Goal: Task Accomplishment & Management: Manage account settings

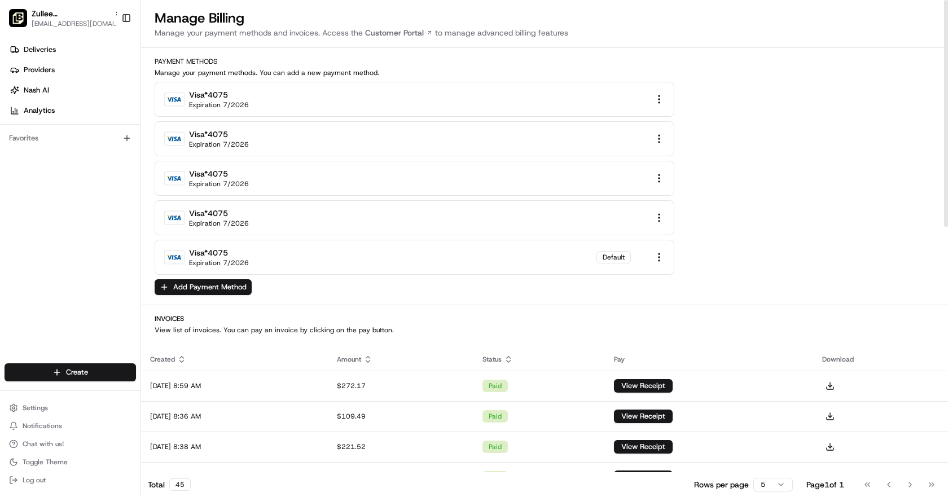
click at [724, 252] on div "visa *4075 Expiration 7/2026 visa *4075 Expiration 7/2026 visa *4075 Expiration…" at bounding box center [545, 178] width 780 height 193
click at [91, 16] on span "Zullee Mediterrannean Grill - [GEOGRAPHIC_DATA]" at bounding box center [71, 13] width 78 height 11
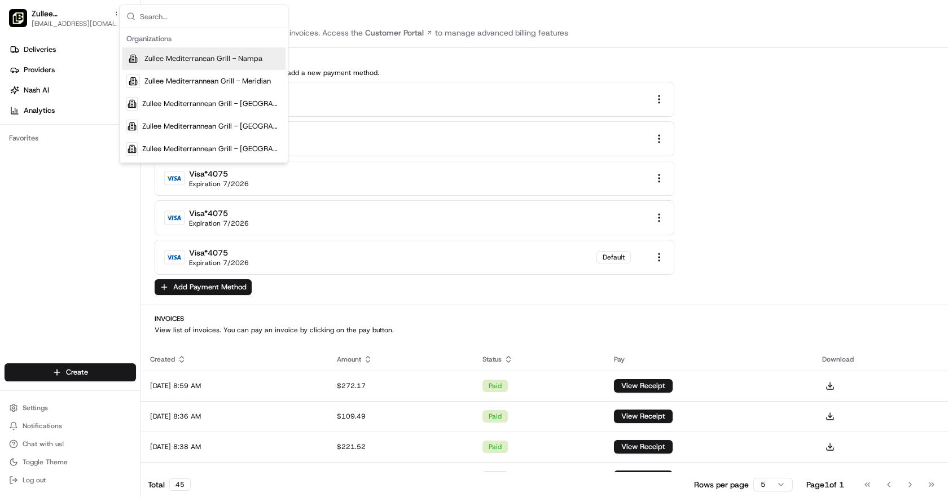
click at [197, 58] on span "Zullee Mediterranean Grill - Nampa" at bounding box center [203, 59] width 118 height 10
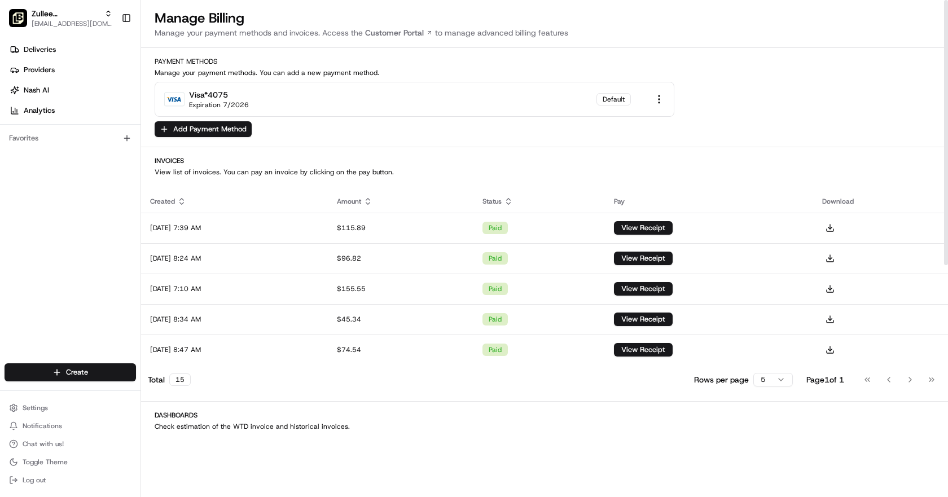
click at [770, 124] on div "Payment Methods Manage your payment methods. You can add a new payment method. …" at bounding box center [544, 97] width 807 height 81
click at [729, 120] on div "Payment Methods Manage your payment methods. You can add a new payment method. …" at bounding box center [544, 97] width 807 height 81
click at [824, 121] on div "Payment Methods Manage your payment methods. You can add a new payment method. …" at bounding box center [544, 97] width 807 height 81
click at [92, 18] on span "Zullee Mediterranean Grill - Nampa" at bounding box center [66, 13] width 68 height 11
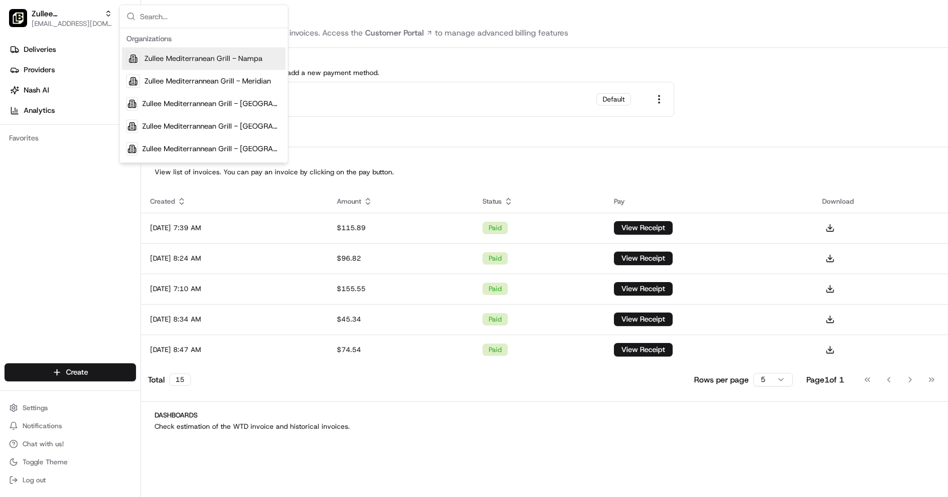
click at [194, 57] on span "Zullee Mediterranean Grill - Nampa" at bounding box center [203, 59] width 118 height 10
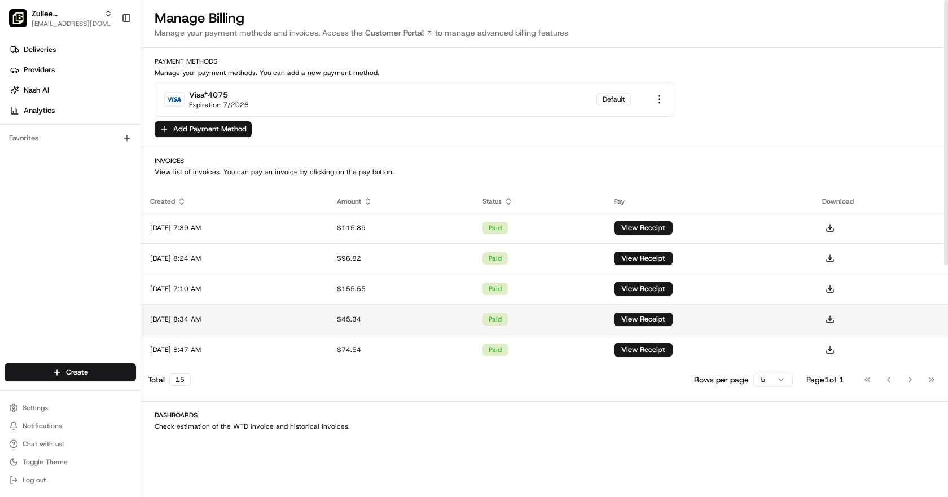
click at [318, 308] on td "[DATE] 8:34 AM" at bounding box center [234, 319] width 187 height 30
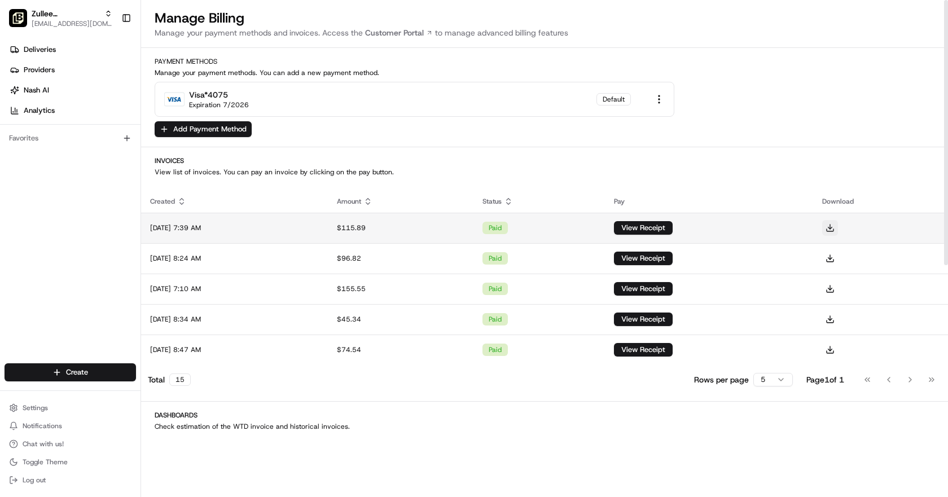
click at [838, 226] on button at bounding box center [830, 228] width 16 height 16
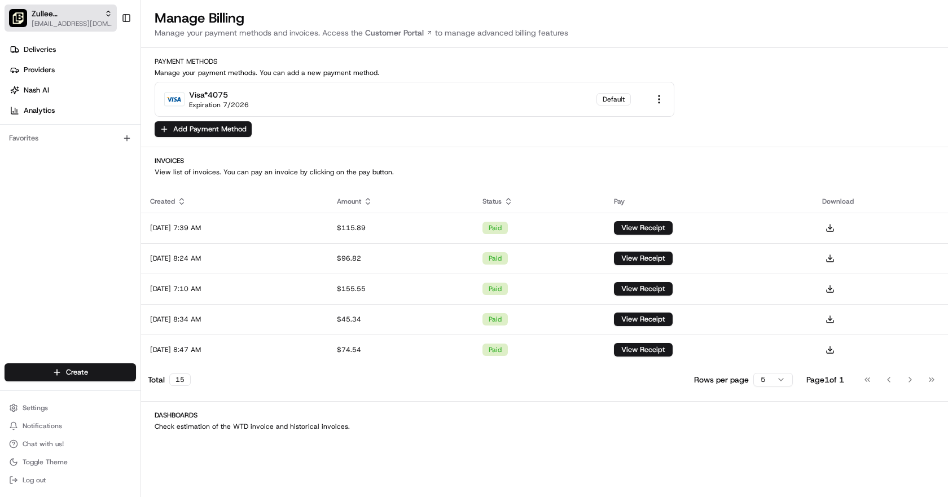
click at [47, 23] on span "[EMAIL_ADDRESS][DOMAIN_NAME]" at bounding box center [72, 23] width 81 height 9
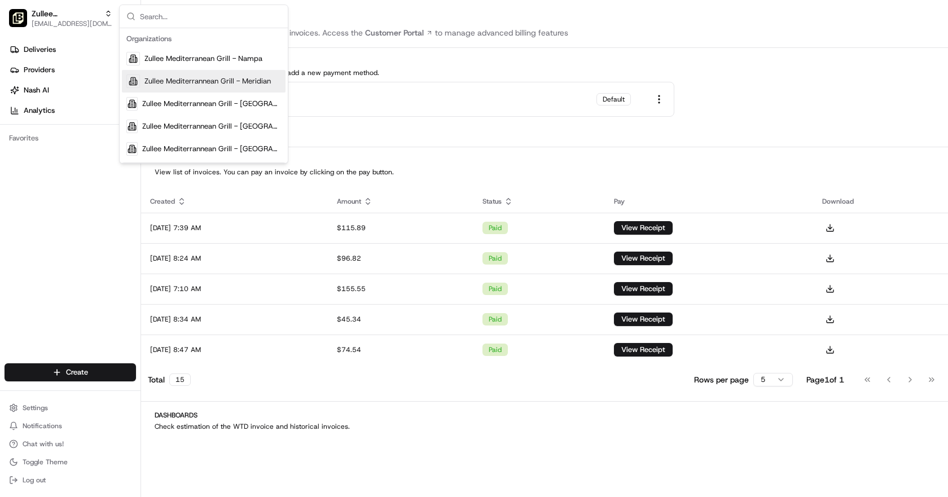
click at [177, 73] on div "Zullee Mediterrannean Grill - Meridian" at bounding box center [204, 81] width 164 height 23
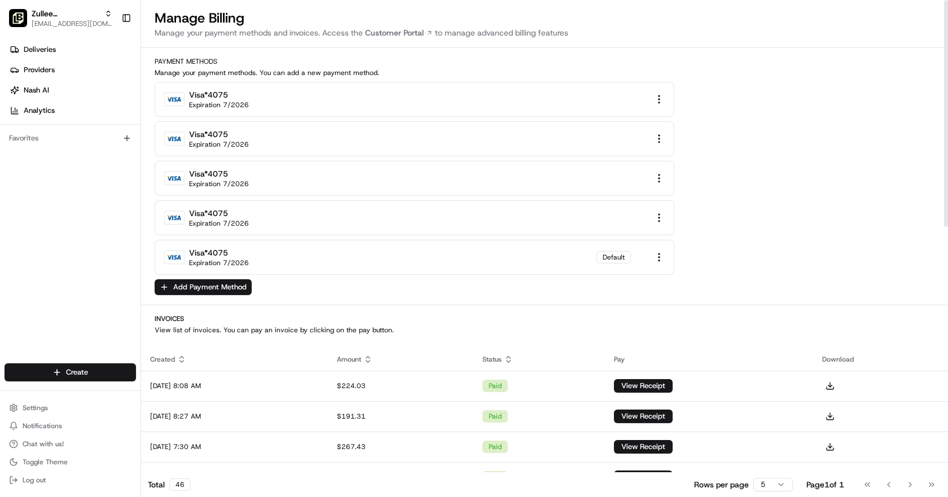
click at [747, 259] on div "visa *4075 Expiration 7/2026 visa *4075 Expiration 7/2026 visa *4075 Expiration…" at bounding box center [545, 178] width 780 height 193
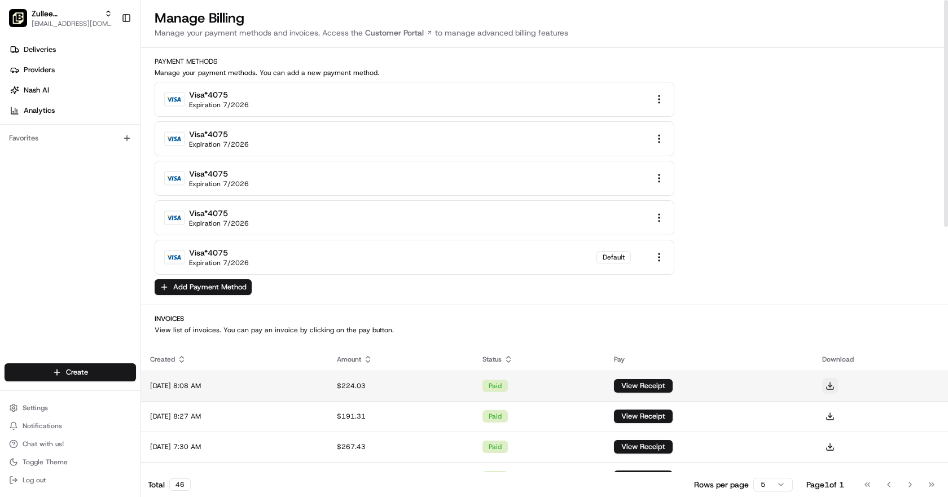
click at [838, 383] on button at bounding box center [830, 386] width 16 height 16
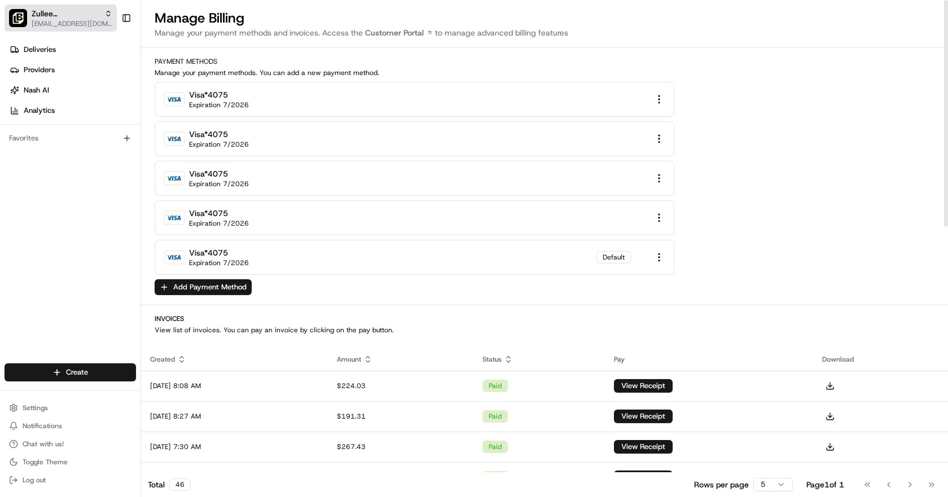
click at [91, 23] on span "[EMAIL_ADDRESS][DOMAIN_NAME]" at bounding box center [72, 23] width 81 height 9
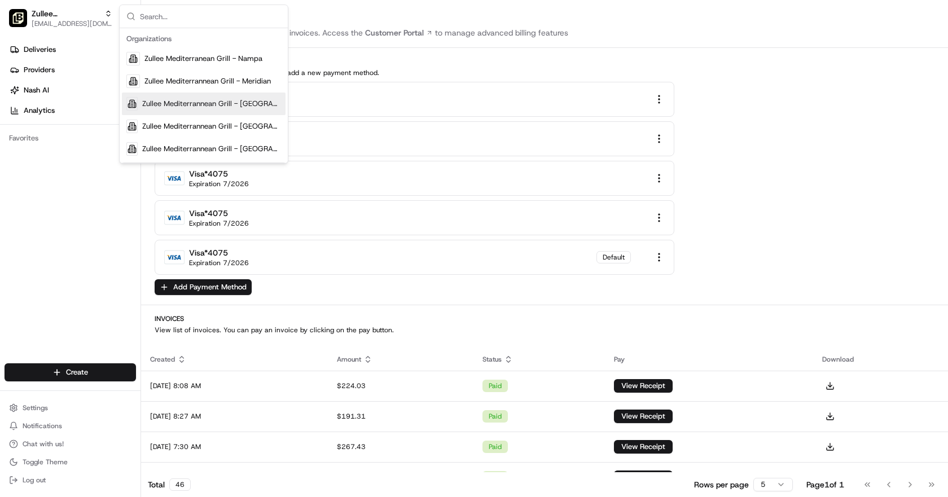
click at [164, 107] on span "Zullee Mediterrannean Grill - [GEOGRAPHIC_DATA]" at bounding box center [211, 104] width 139 height 10
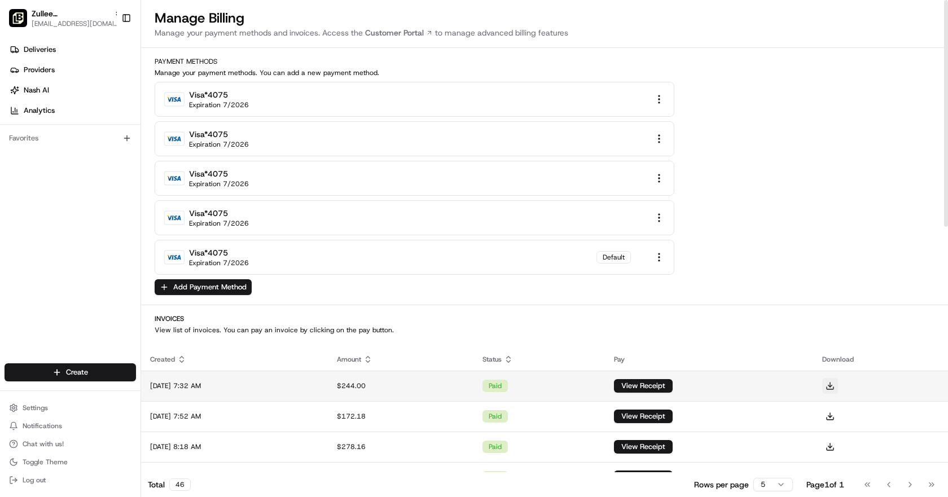
click at [837, 383] on button at bounding box center [830, 386] width 16 height 16
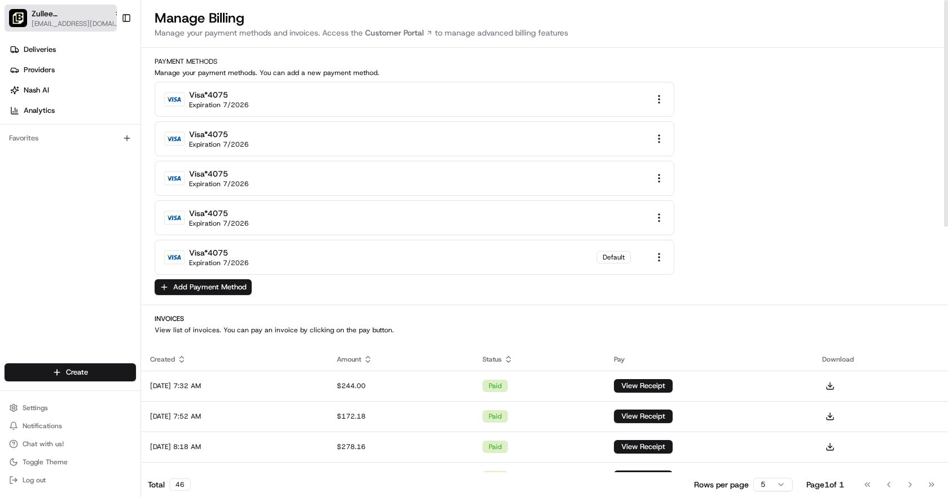
click at [91, 25] on span "[EMAIL_ADDRESS][DOMAIN_NAME]" at bounding box center [77, 23] width 90 height 9
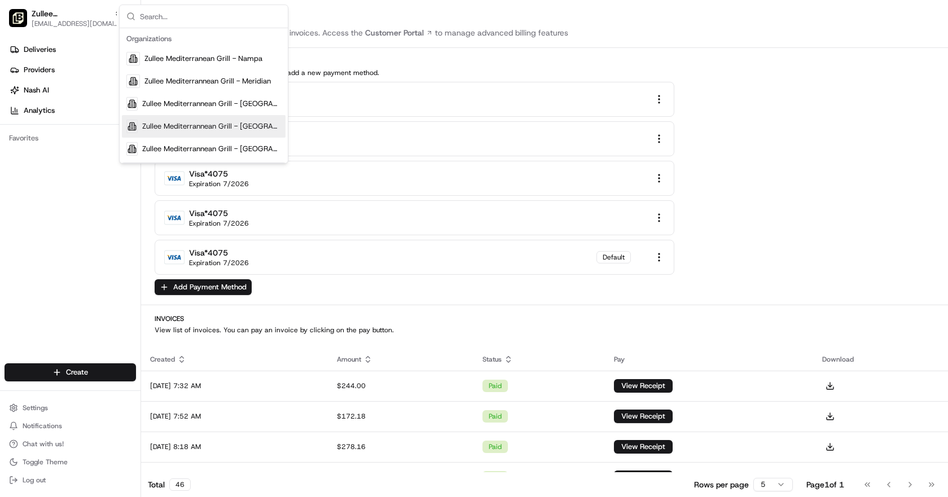
click at [182, 122] on span "Zullee Mediterrannean Grill - [GEOGRAPHIC_DATA]" at bounding box center [211, 126] width 139 height 10
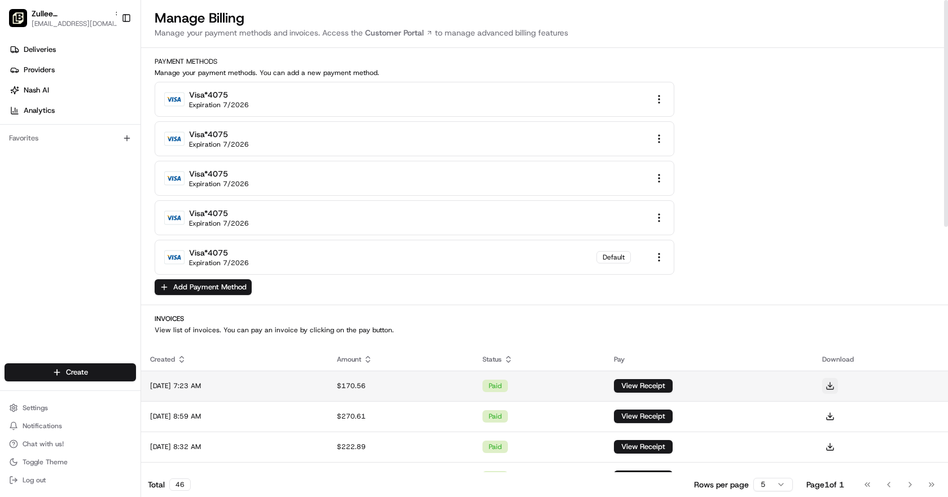
click at [838, 383] on button at bounding box center [830, 386] width 16 height 16
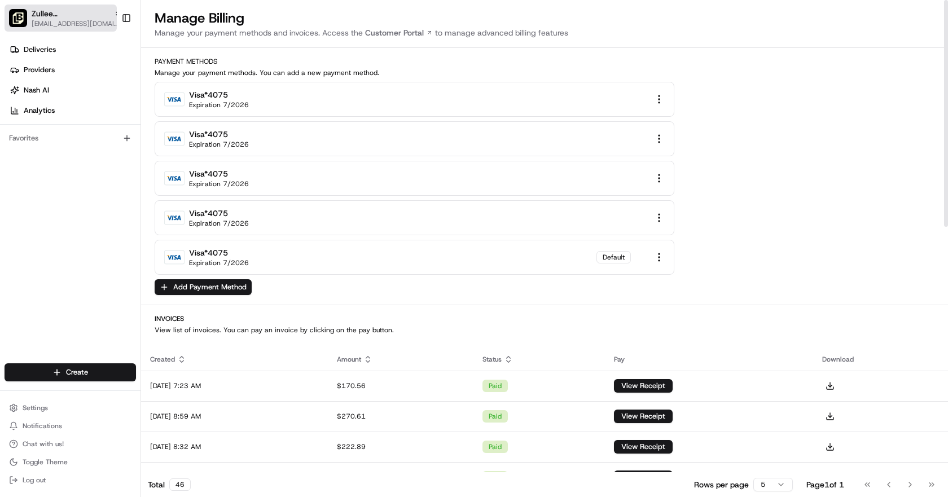
click at [96, 29] on button "Zullee Mediterrannean Grill - Spokane [EMAIL_ADDRESS][DOMAIN_NAME]" at bounding box center [61, 18] width 112 height 27
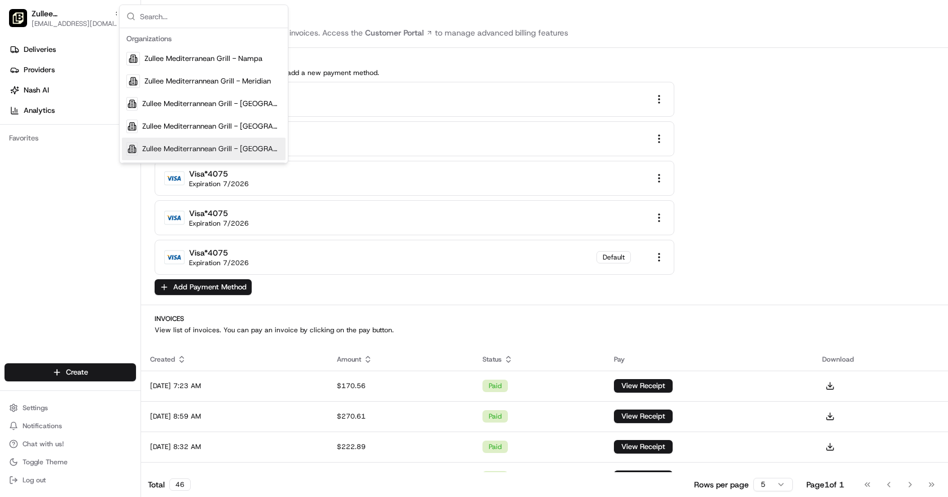
click at [217, 148] on span "Zullee Mediterrannean Grill - [GEOGRAPHIC_DATA]" at bounding box center [211, 149] width 139 height 10
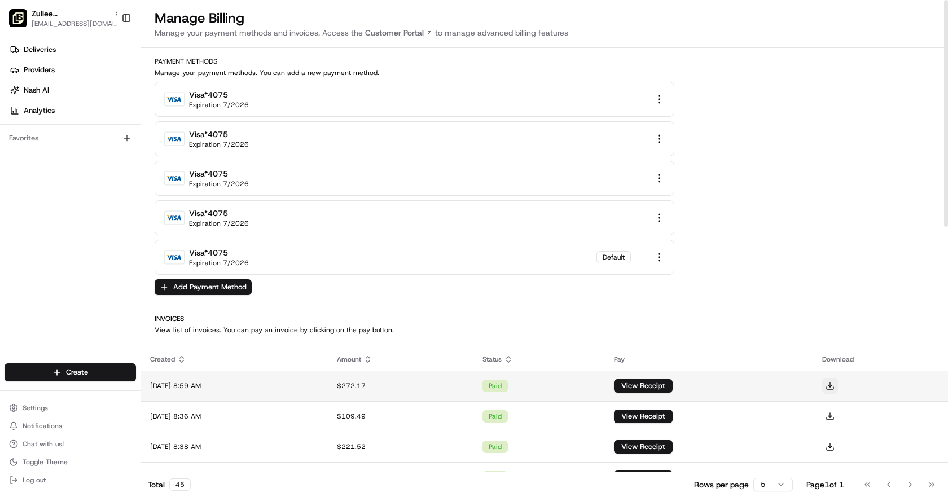
click at [838, 384] on button at bounding box center [830, 386] width 16 height 16
